Goal: Communication & Community: Participate in discussion

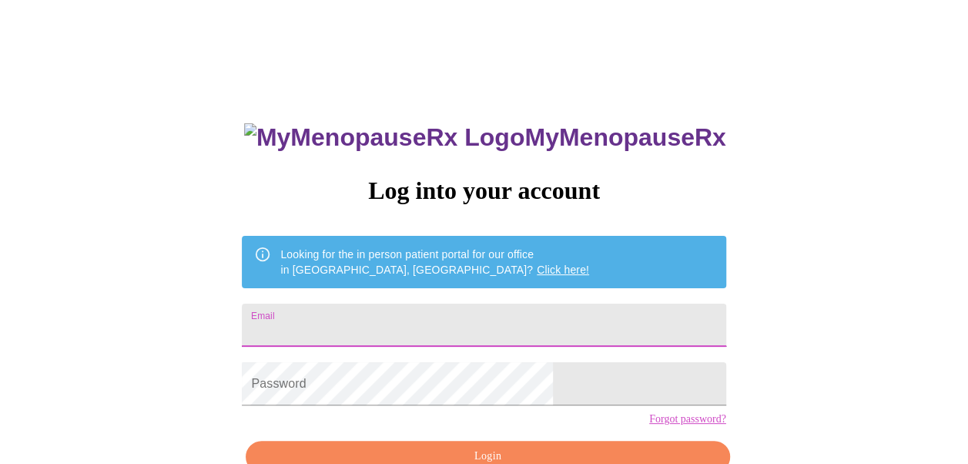
click at [485, 324] on input "Email" at bounding box center [484, 325] width 484 height 43
type input "[EMAIL_ADDRESS][DOMAIN_NAME]"
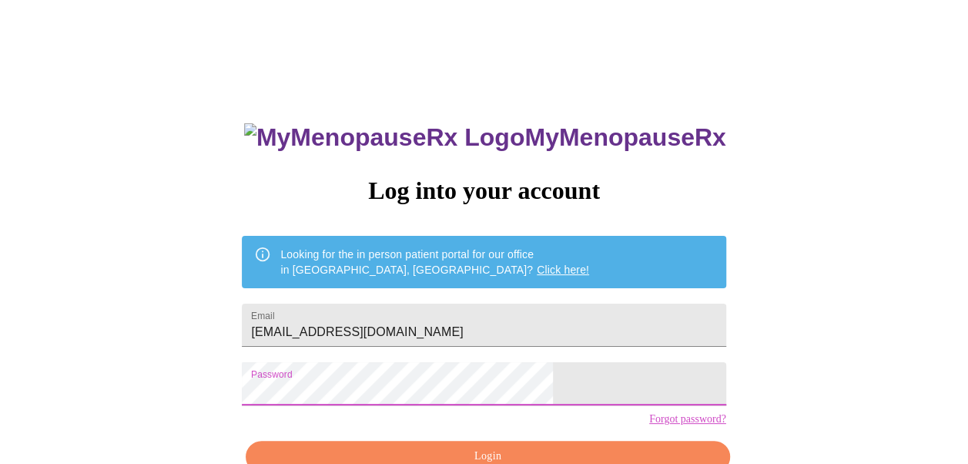
scroll to position [86, 0]
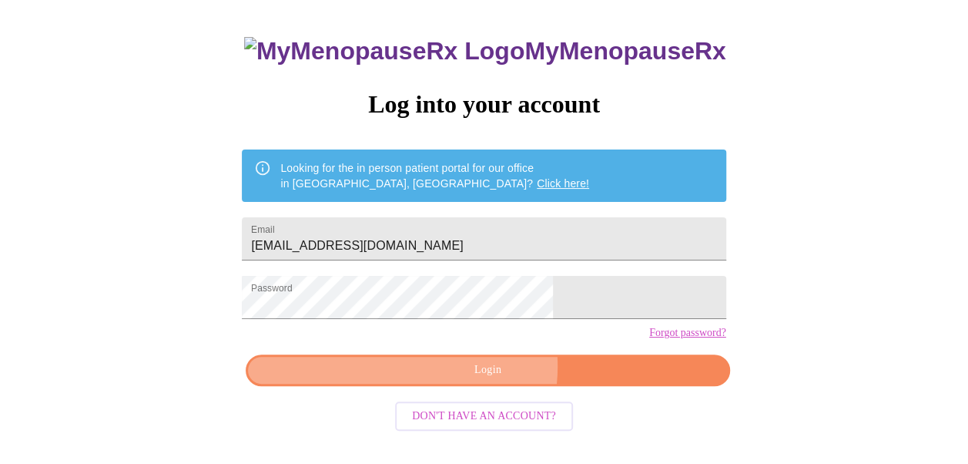
click at [476, 380] on span "Login" at bounding box center [488, 370] width 448 height 19
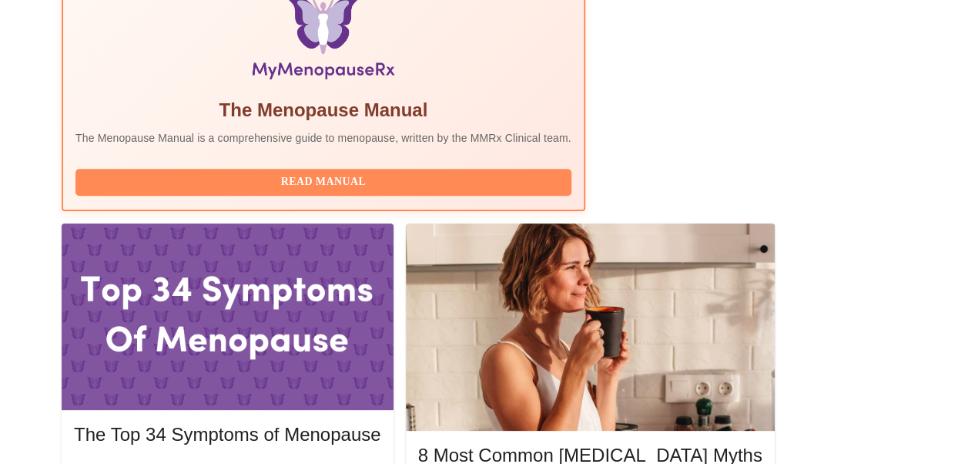
scroll to position [550, 0]
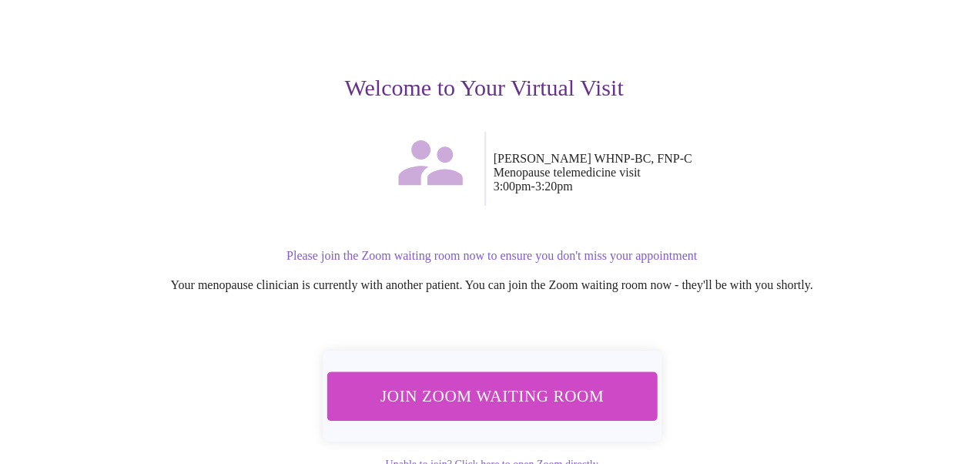
scroll to position [156, 0]
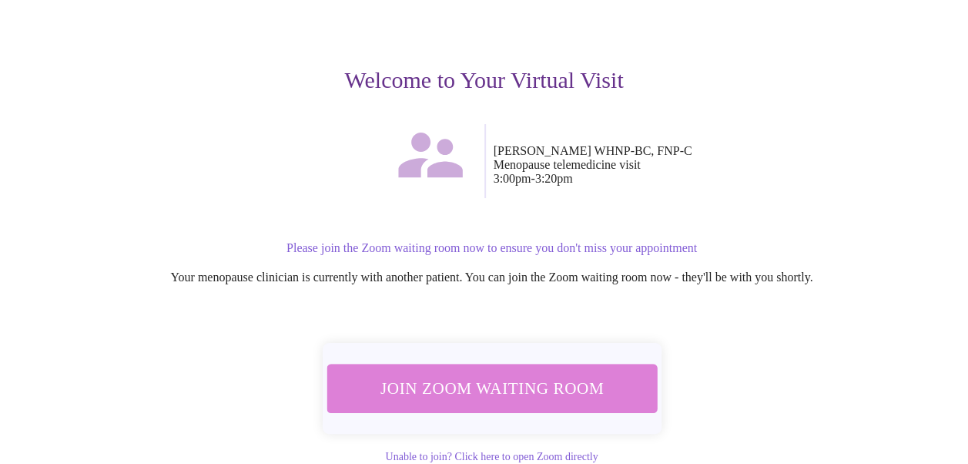
click at [552, 384] on span "Join Zoom Waiting Room" at bounding box center [492, 388] width 290 height 29
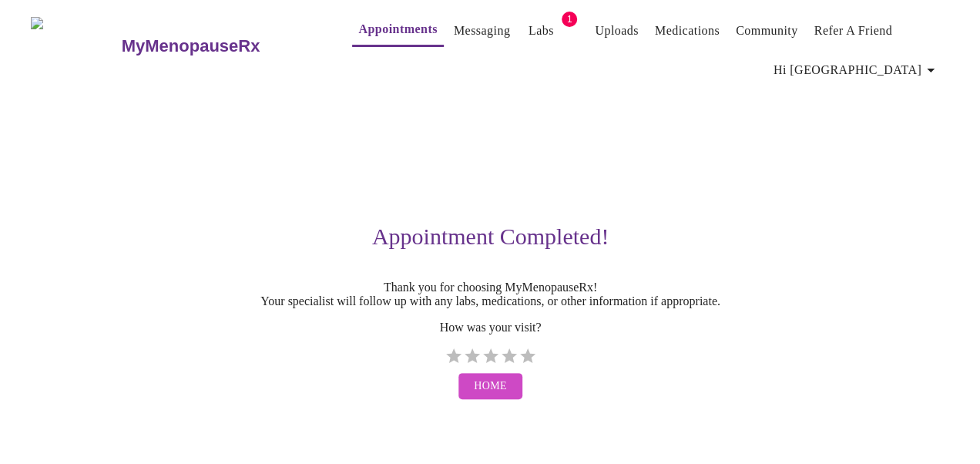
scroll to position [0, 0]
